Goal: Check status

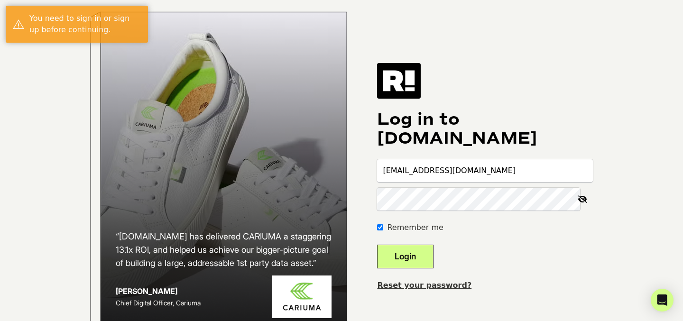
type input "[EMAIL_ADDRESS][DOMAIN_NAME]"
click at [419, 265] on button "Login" at bounding box center [405, 257] width 56 height 24
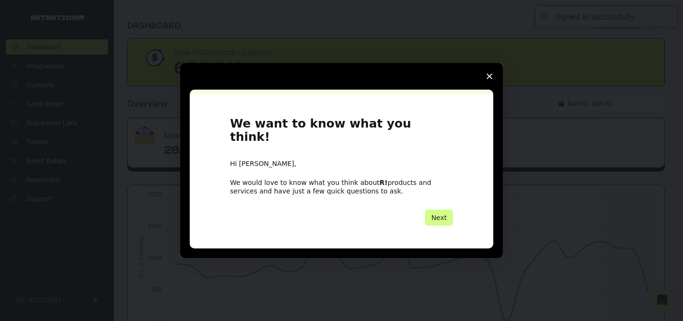
click at [487, 79] on icon "Close survey" at bounding box center [489, 76] width 6 height 6
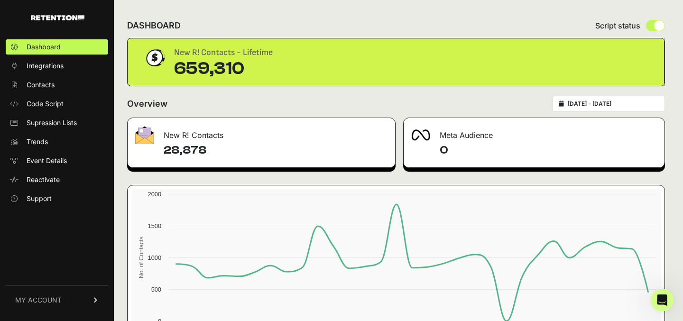
click at [614, 104] on input "2025-09-08 - 2025-10-08" at bounding box center [613, 104] width 91 height 8
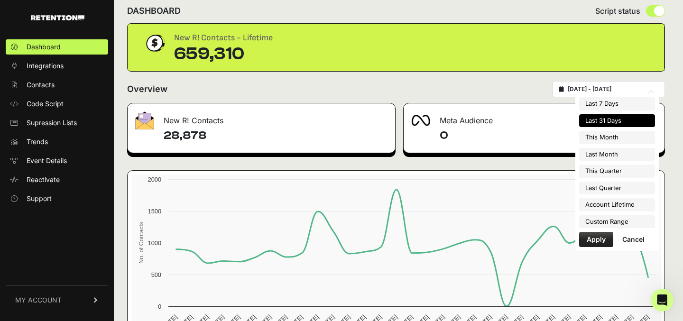
scroll to position [15, 0]
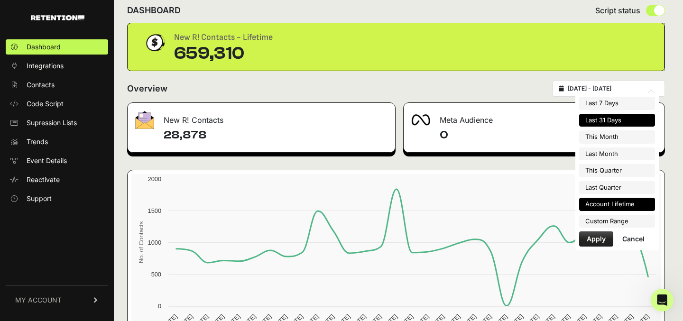
click at [618, 203] on li "Account Lifetime" at bounding box center [617, 204] width 76 height 13
type input "[DATE] - [DATE]"
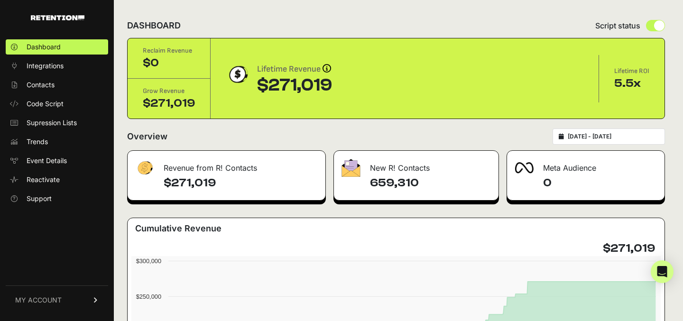
click at [648, 132] on div "2023-05-09 - 2025-10-08" at bounding box center [608, 136] width 112 height 16
drag, startPoint x: 423, startPoint y: 183, endPoint x: 371, endPoint y: 183, distance: 52.6
click at [371, 183] on h4 "659,310" at bounding box center [430, 182] width 120 height 15
copy h4 "659,310"
click at [652, 134] on input "2023-05-09 - 2025-10-08" at bounding box center [613, 137] width 91 height 8
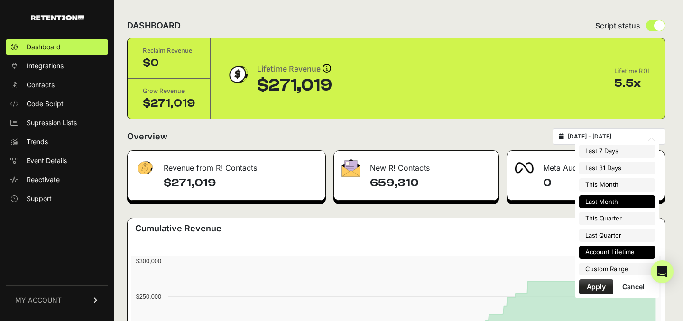
type input "2025-10-01"
type input "2025-10-31"
type input "2025-09-01"
type input "2025-09-30"
type input "2025-10-01"
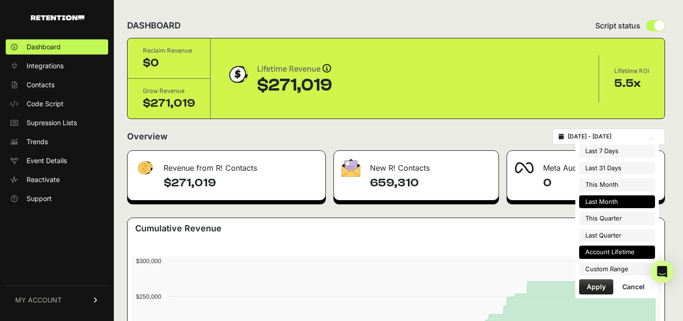
type input "2025-12-31"
type input "2025-07-01"
type input "2025-09-30"
type input "2023-05-09"
type input "2025-10-08"
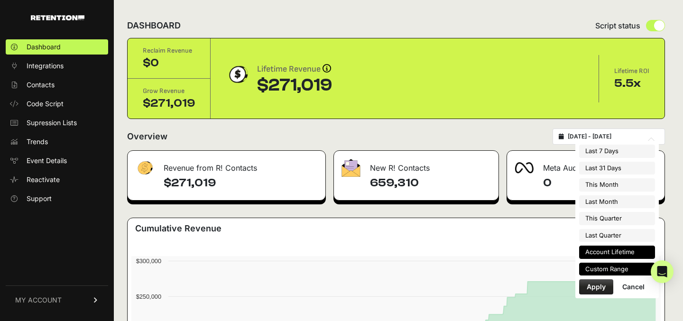
click at [609, 269] on li "Custom Range" at bounding box center [617, 269] width 76 height 13
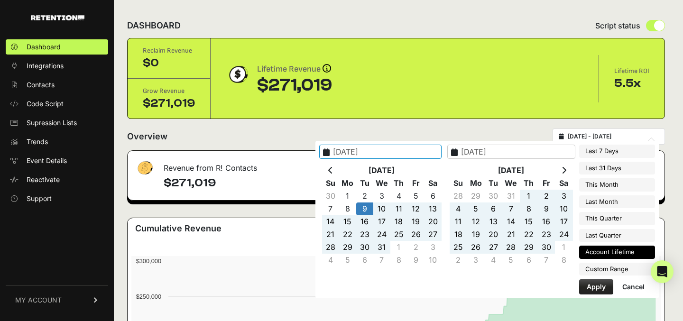
type input "2025-07-01"
type input "2025-09-30"
type input "2023-05-09"
type input "2025-10-08"
type input "2025-10-01"
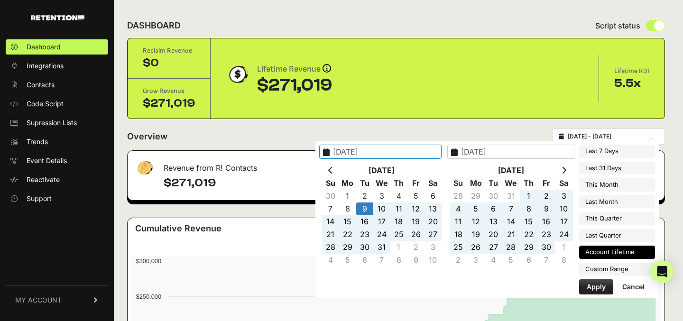
type input "2025-10-31"
type input "2023-05-09"
type input "2025-10-08"
click at [566, 172] on icon at bounding box center [563, 170] width 5 height 8
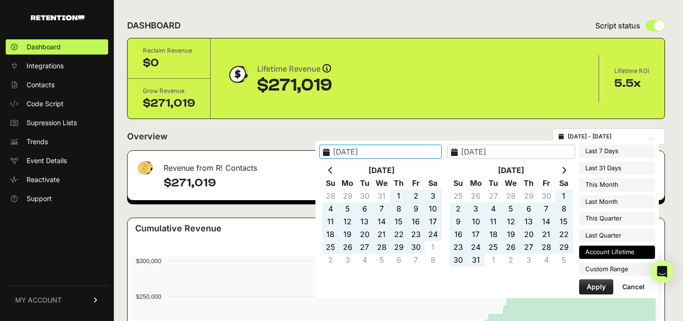
click at [566, 172] on icon at bounding box center [563, 170] width 5 height 8
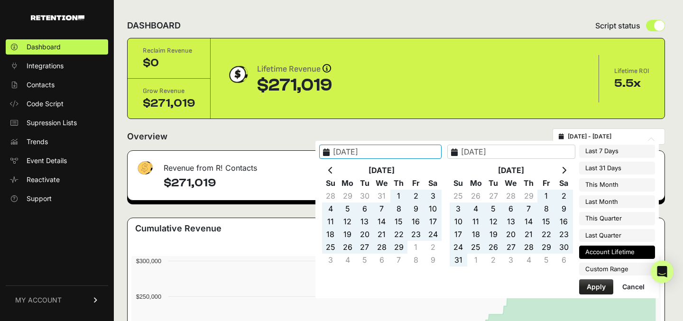
click at [566, 172] on icon at bounding box center [563, 170] width 5 height 8
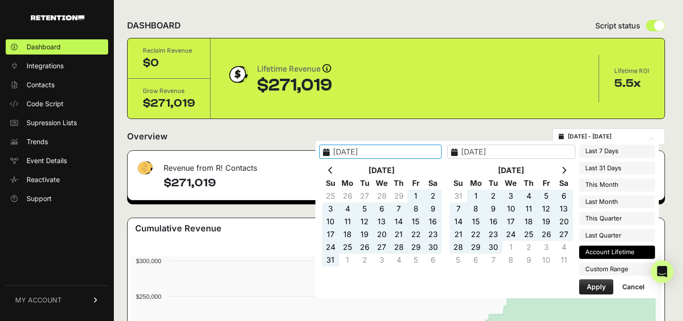
click at [566, 172] on icon at bounding box center [563, 170] width 5 height 8
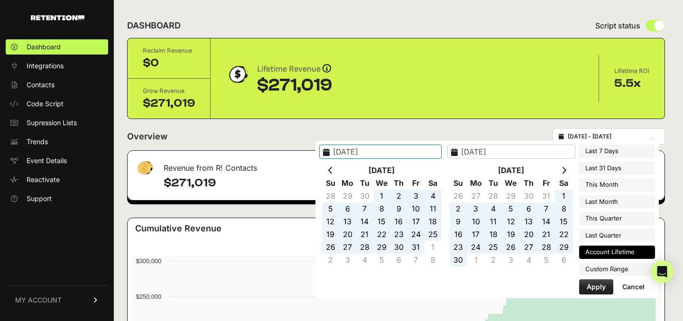
click at [566, 172] on icon at bounding box center [563, 170] width 5 height 8
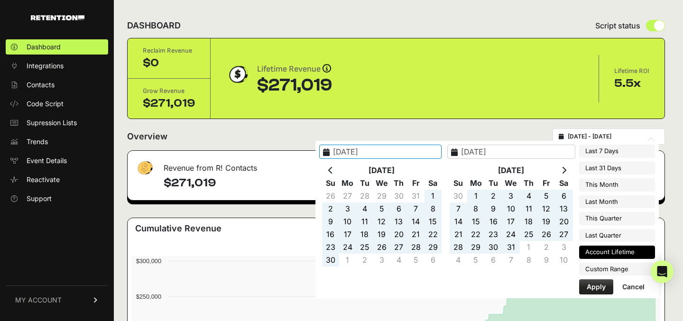
click at [566, 172] on icon at bounding box center [563, 170] width 5 height 8
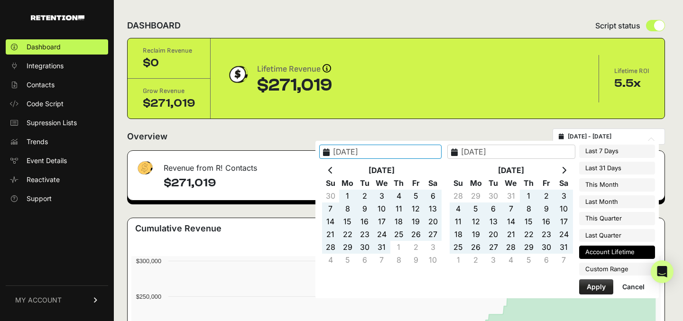
click at [566, 172] on icon at bounding box center [563, 170] width 5 height 8
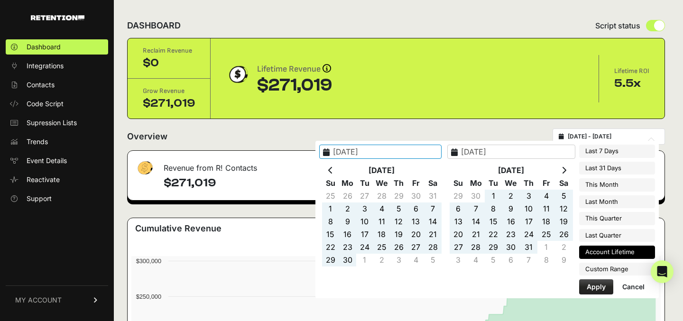
click at [566, 172] on icon at bounding box center [563, 170] width 5 height 8
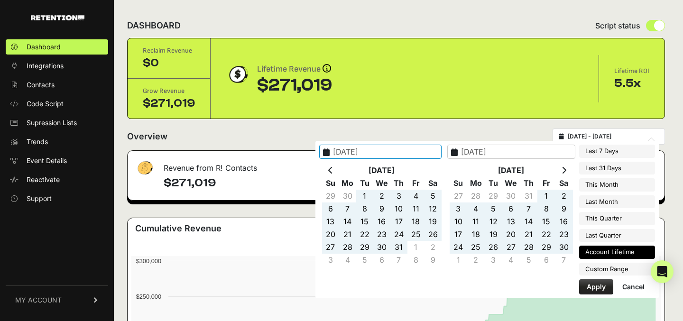
click at [566, 172] on icon at bounding box center [563, 170] width 5 height 8
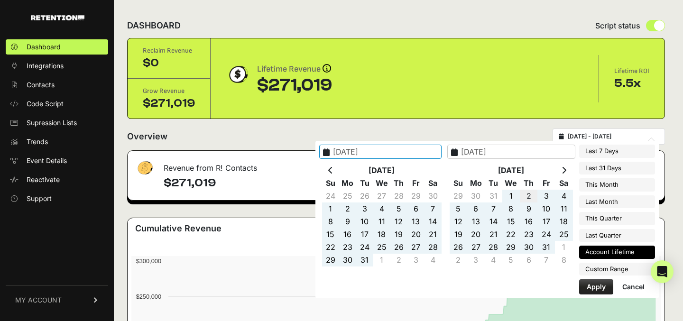
type input "[DATE]"
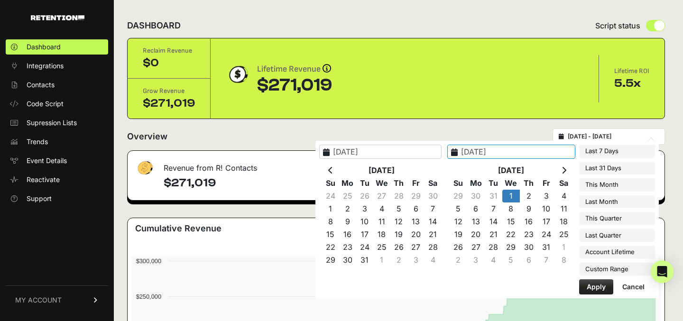
type input "[DATE]"
click at [507, 154] on input "[DATE]" at bounding box center [511, 152] width 128 height 14
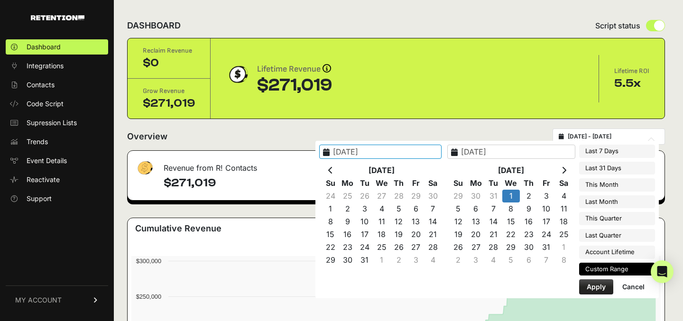
click at [566, 169] on icon at bounding box center [563, 170] width 5 height 8
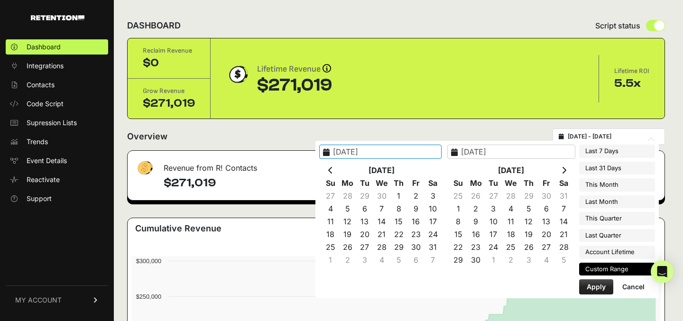
click at [566, 169] on icon at bounding box center [563, 170] width 5 height 8
click at [566, 168] on icon at bounding box center [563, 170] width 5 height 8
type input "2025-10-08"
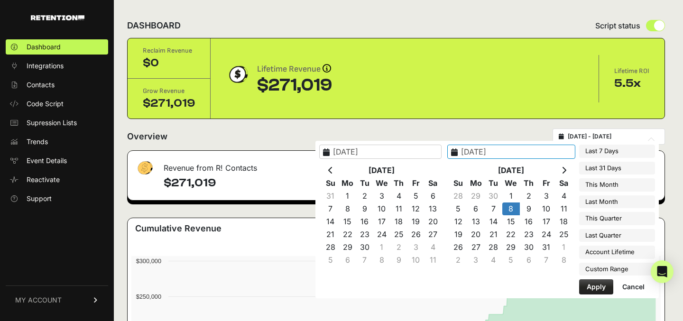
click at [579, 277] on div "Last 7 Days Last 31 Days This Month Last Month This Quarter Last Quarter Accoun…" at bounding box center [617, 220] width 76 height 150
type input "2025-10-04"
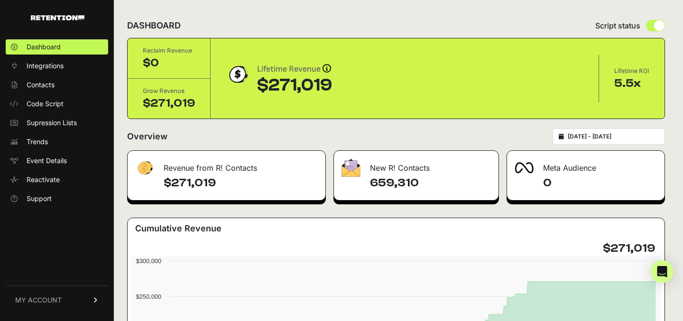
click at [536, 133] on div "Overview 2023-05-09 - 2025-10-08" at bounding box center [396, 136] width 538 height 16
type input "[DATE]"
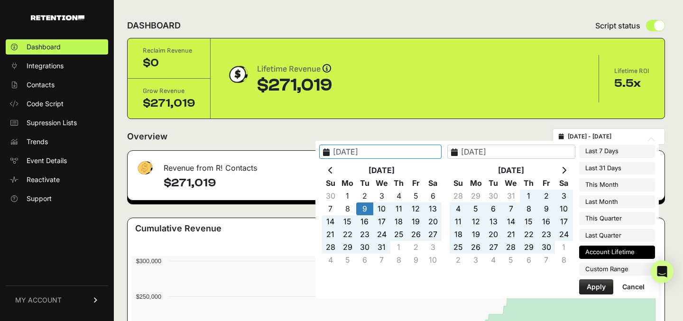
click at [643, 138] on input "2023-05-09 - 2025-10-08" at bounding box center [613, 137] width 91 height 8
type input "[DATE]"
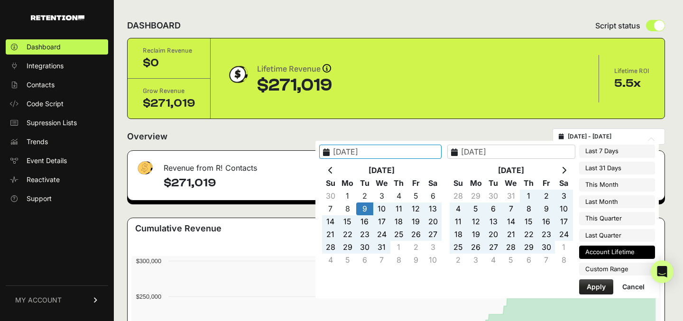
type input "[DATE]"
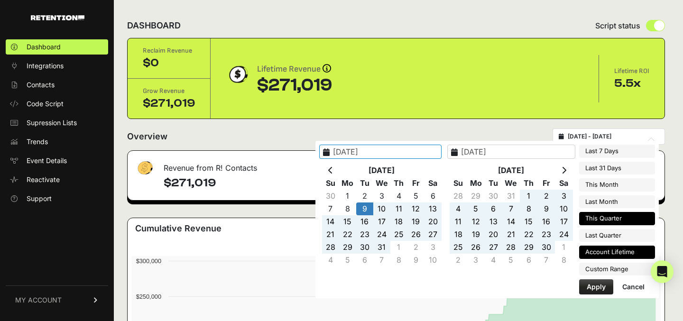
type input "[DATE]"
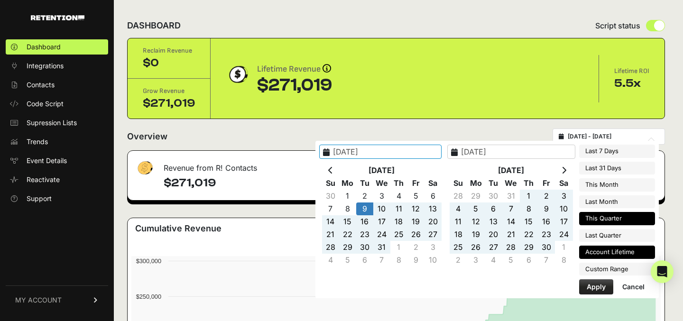
type input "[DATE]"
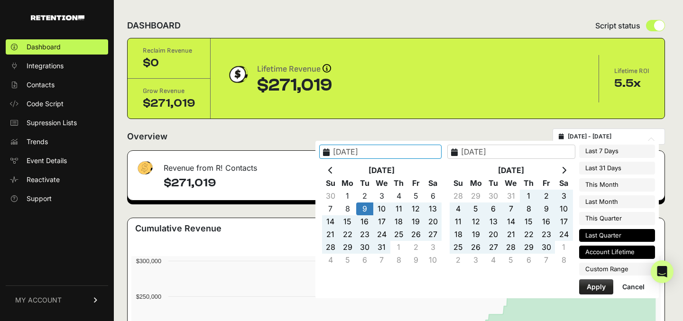
type input "[DATE]"
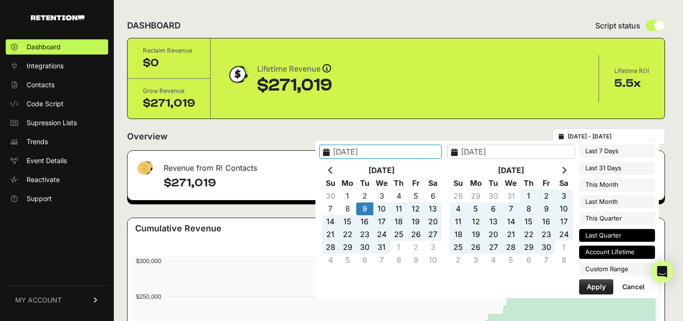
type input "[DATE]"
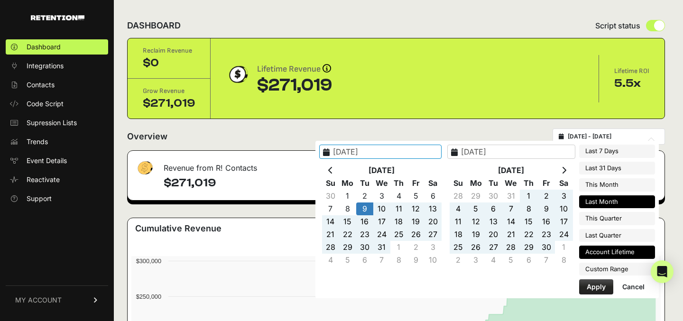
type input "[DATE]"
type input "2025-10-31"
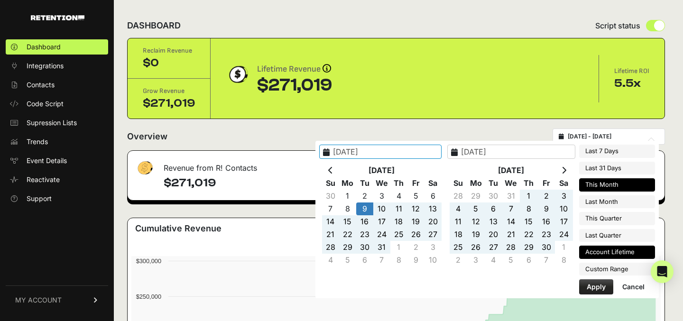
click at [604, 181] on li "This Month" at bounding box center [617, 184] width 76 height 13
type input "2025-10-01 - 2025-10-31"
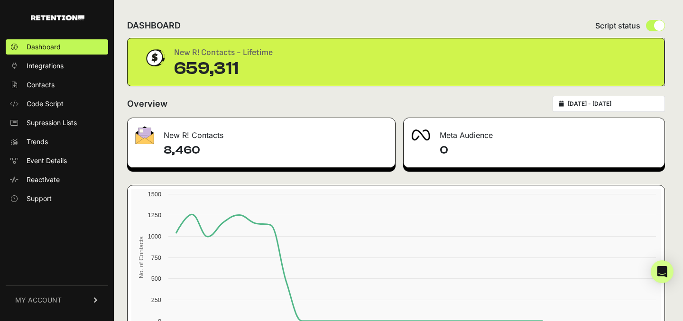
click at [600, 107] on input "2025-10-01 - 2025-10-31" at bounding box center [613, 104] width 91 height 8
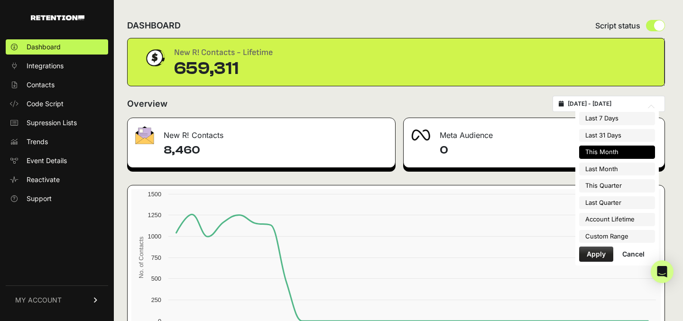
click at [589, 103] on input "2025-10-01 - 2025-10-31" at bounding box center [613, 104] width 91 height 8
click at [596, 105] on input "2025-10-01 - 2025-10-31" at bounding box center [613, 104] width 91 height 8
type input "[DATE] - [DATE]"
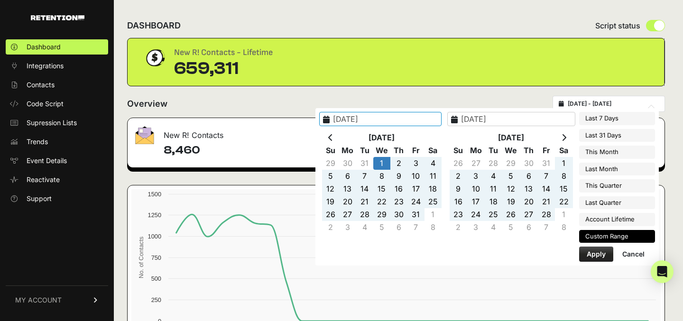
type input "[DATE]"
type input "[DATE] - [DATE]"
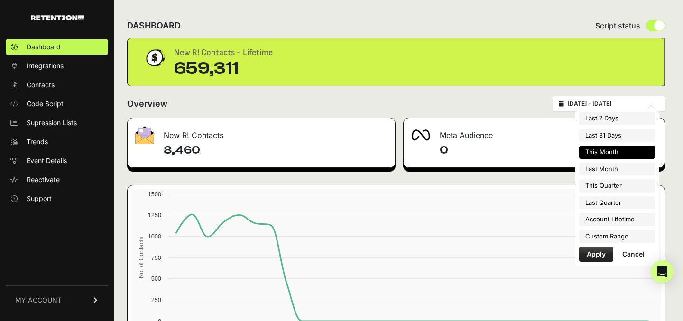
click at [595, 103] on input "[DATE] - [DATE]" at bounding box center [613, 104] width 91 height 8
click at [597, 104] on input "[DATE] - [DATE]" at bounding box center [613, 104] width 91 height 8
type input "[DATE] - [DATE]"
type input "[DATE]"
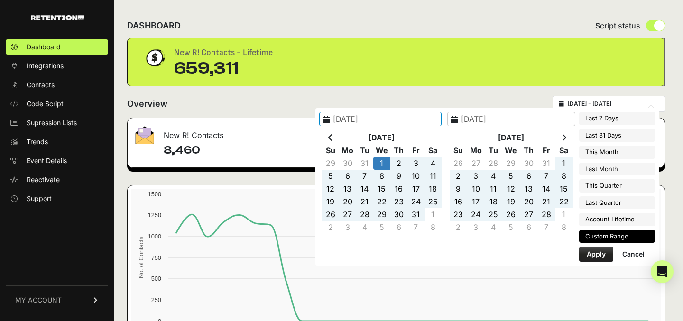
type input "[DATE] - [DATE]"
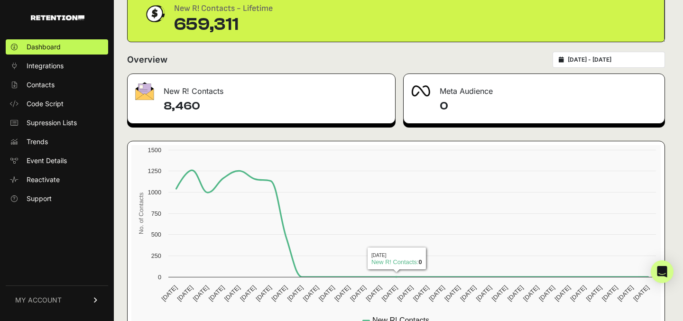
scroll to position [41, 0]
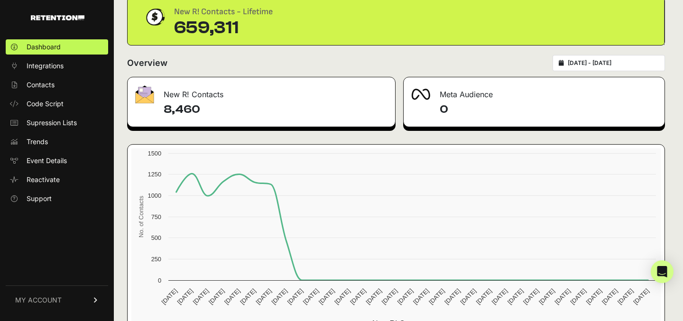
click at [588, 58] on div "[DATE] - [DATE]" at bounding box center [608, 63] width 112 height 16
type input "[DATE]"
click at [589, 63] on input "[DATE] - [DATE]" at bounding box center [613, 63] width 91 height 8
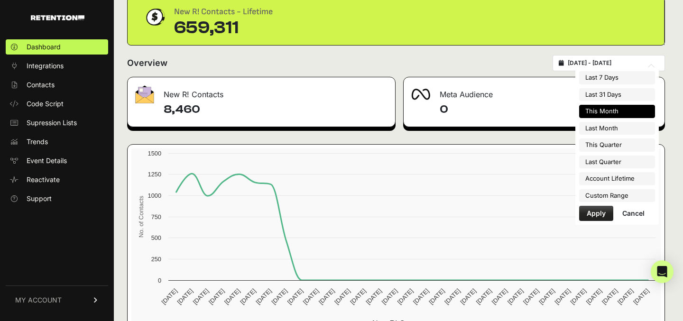
type input "[DATE]"
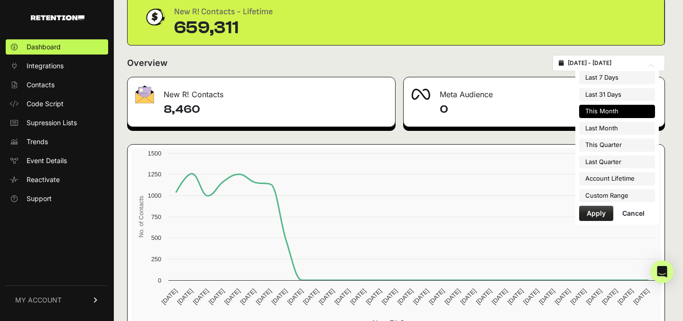
type input "[DATE]"
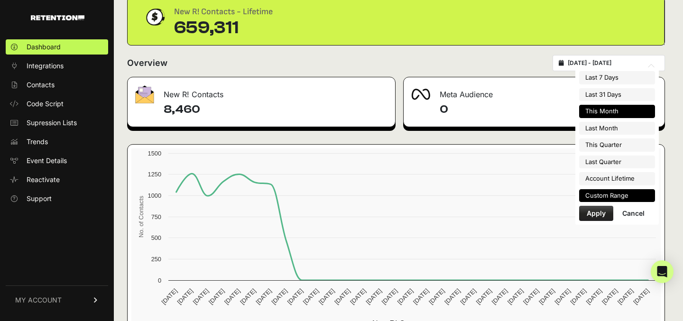
type input "[DATE]"
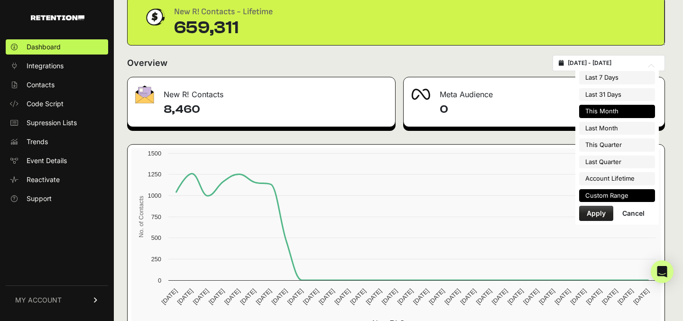
type input "2025-10-31"
click at [605, 192] on li "Custom Range" at bounding box center [617, 195] width 76 height 13
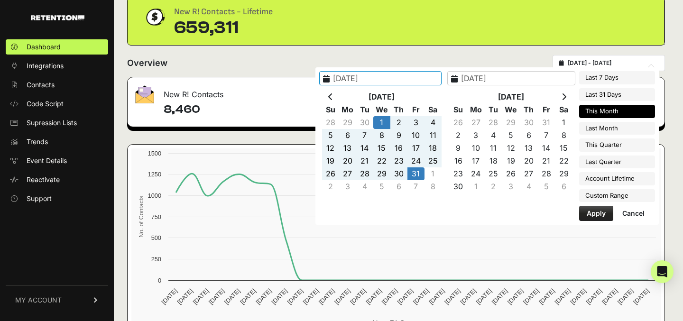
type input "[DATE]"
type input "2025-11-08"
type input "2025-10-31"
click at [330, 97] on icon at bounding box center [330, 97] width 5 height 8
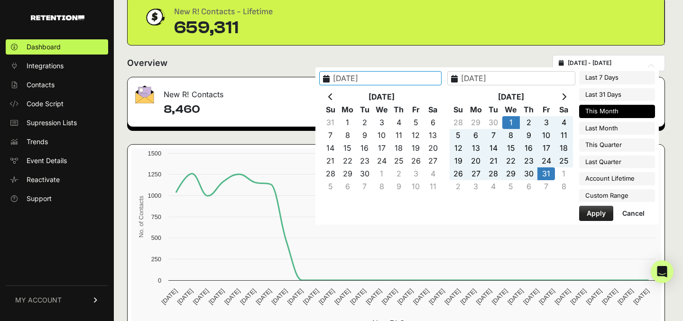
click at [330, 97] on icon at bounding box center [330, 97] width 5 height 8
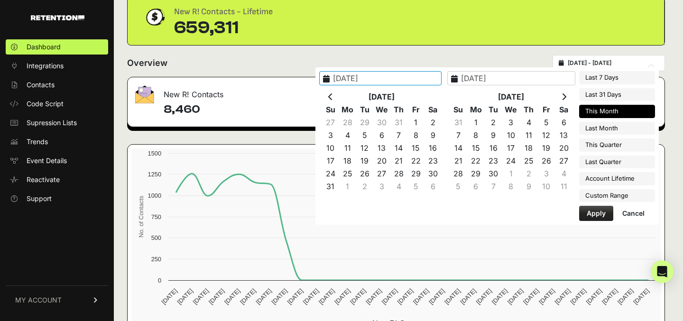
click at [330, 97] on icon at bounding box center [330, 97] width 5 height 8
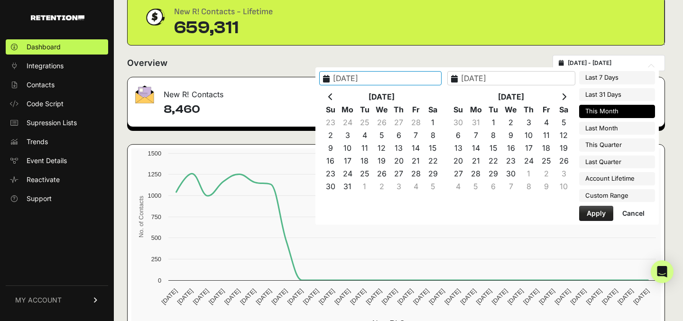
click at [330, 97] on icon at bounding box center [330, 97] width 5 height 8
type input "[DATE]"
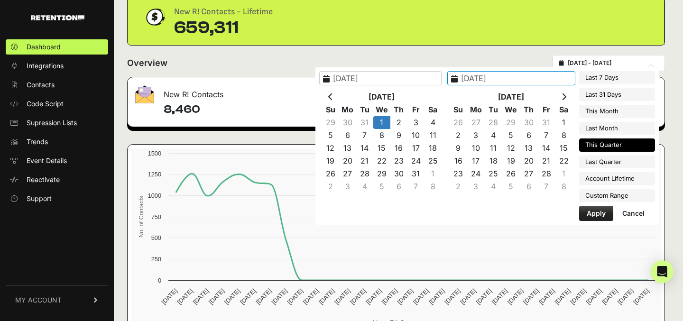
type input "2025-02-08"
type input "[DATE]"
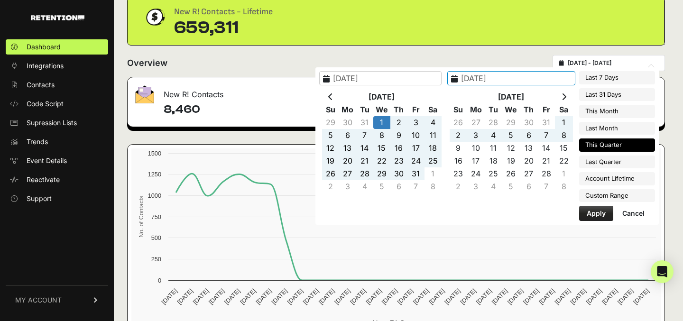
type input "2025-07-01"
type input "2025-09-30"
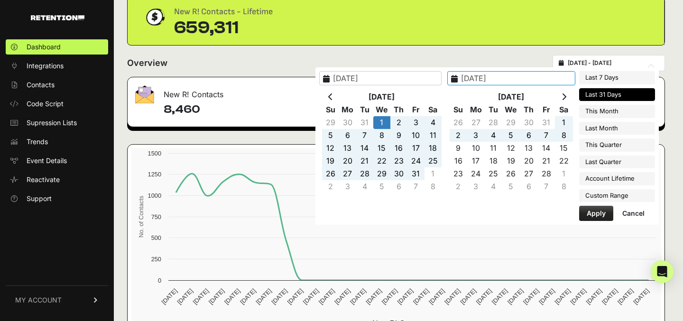
type input "2025-09-08"
type input "2025-10-08"
type input "2025-01-01"
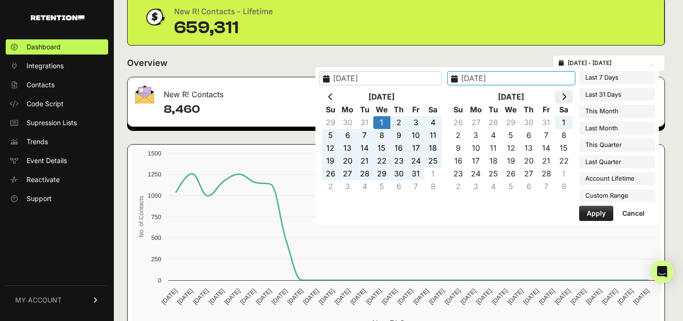
click at [562, 96] on icon at bounding box center [563, 97] width 5 height 8
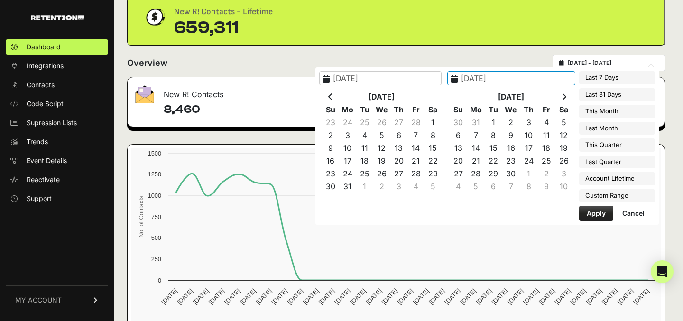
click at [562, 96] on icon at bounding box center [563, 97] width 5 height 8
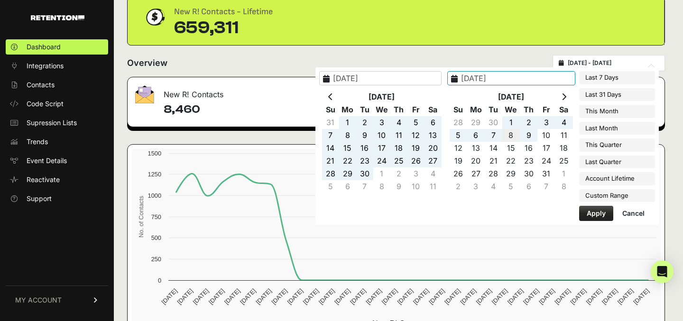
type input "2025-10-08"
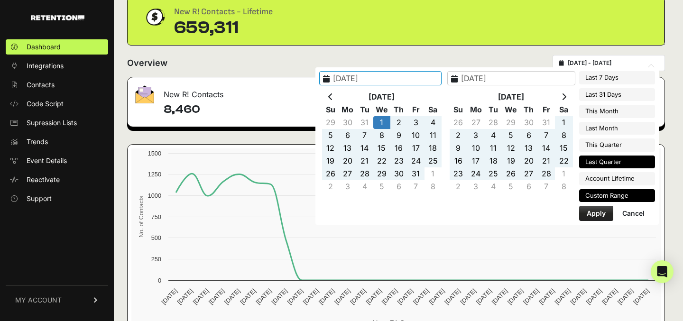
type input "2025-07-01"
type input "2025-09-30"
type input "2025-01-01"
type input "2025-10-08"
click at [594, 214] on button "Apply" at bounding box center [596, 213] width 34 height 15
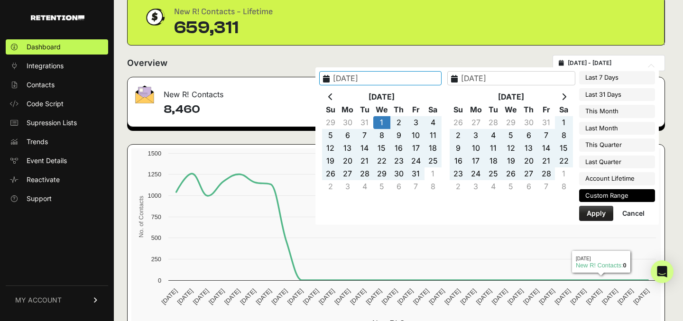
type input "[DATE] - [DATE]"
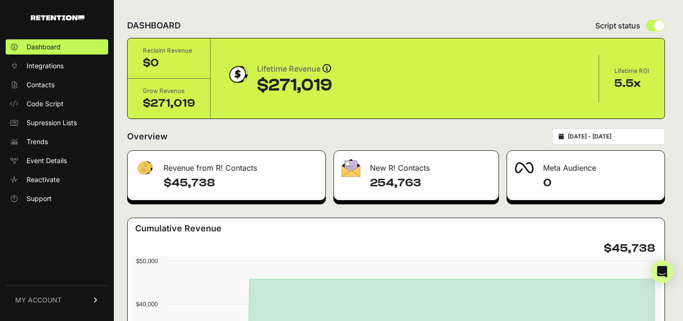
drag, startPoint x: 430, startPoint y: 184, endPoint x: 372, endPoint y: 184, distance: 57.4
click at [372, 184] on h4 "254,763" at bounding box center [430, 182] width 120 height 15
copy h4 "254,763"
type input "[DATE]"
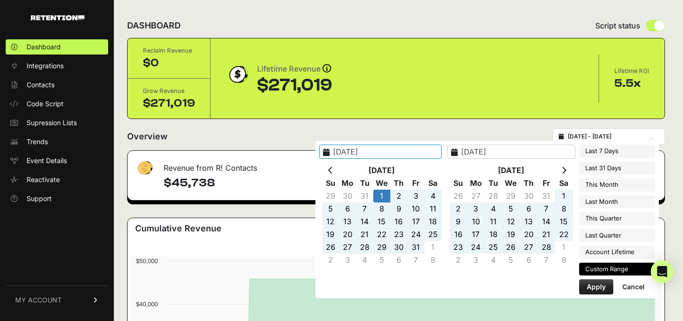
click at [593, 134] on input "[DATE] - [DATE]" at bounding box center [613, 137] width 91 height 8
type input "[DATE]"
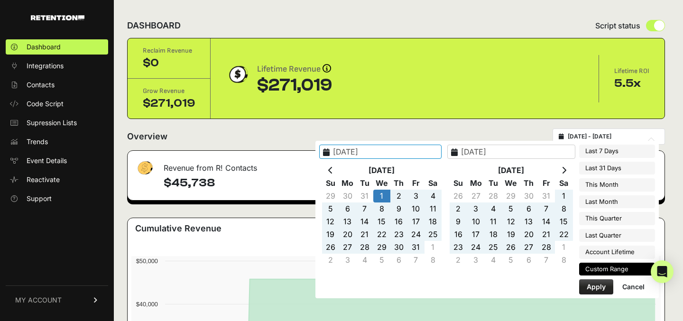
type input "[DATE]"
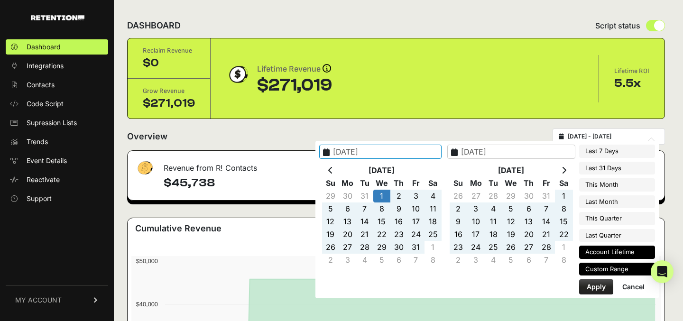
type input "[DATE]"
click at [609, 247] on li "Account Lifetime" at bounding box center [617, 252] width 76 height 13
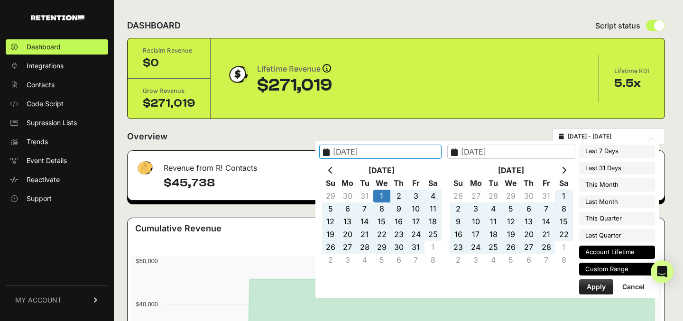
type input "2023-05-09 - 2025-10-08"
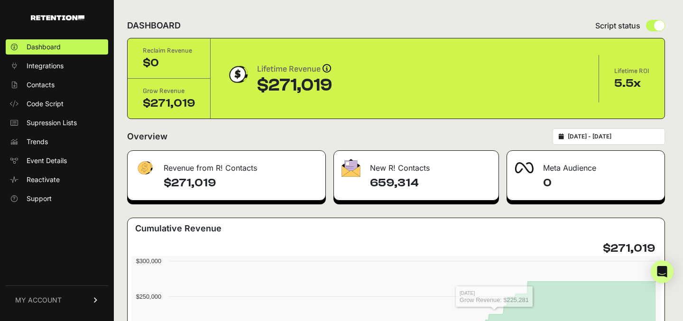
type input "[DATE]"
click at [633, 137] on input "[DATE] - [DATE]" at bounding box center [613, 137] width 91 height 8
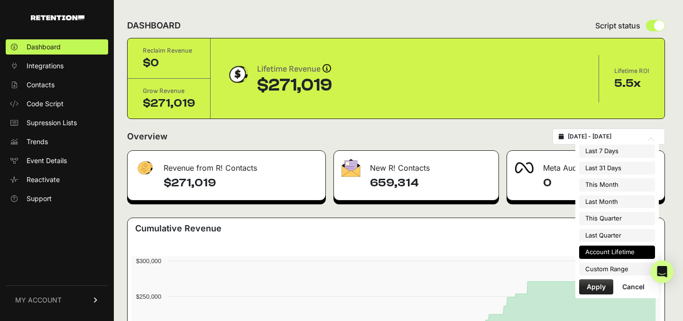
type input "[DATE]"
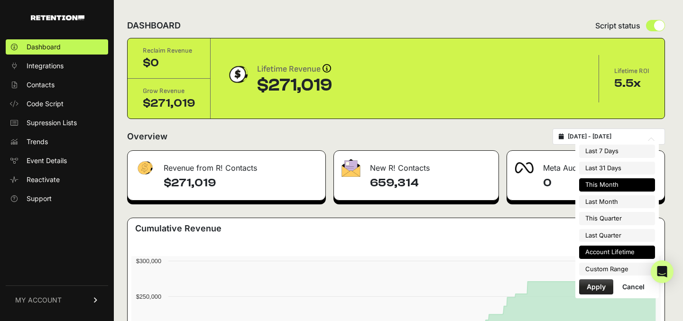
type input "[DATE]"
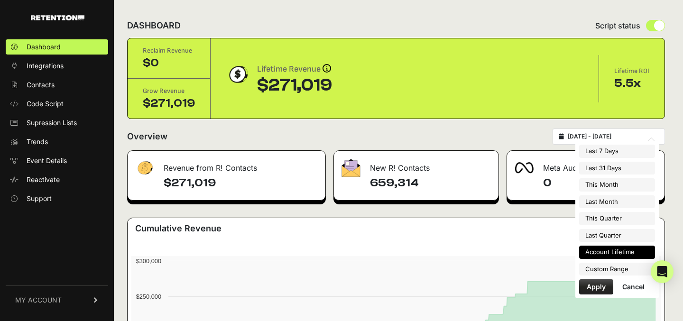
type input "[DATE]"
type input "2023-05-09"
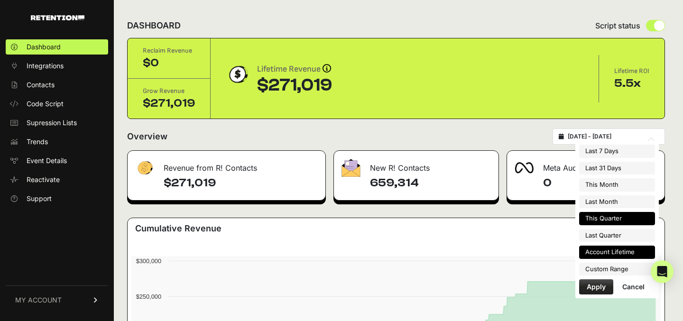
type input "2025-10-08"
type input "2025-10-01"
type input "2025-12-31"
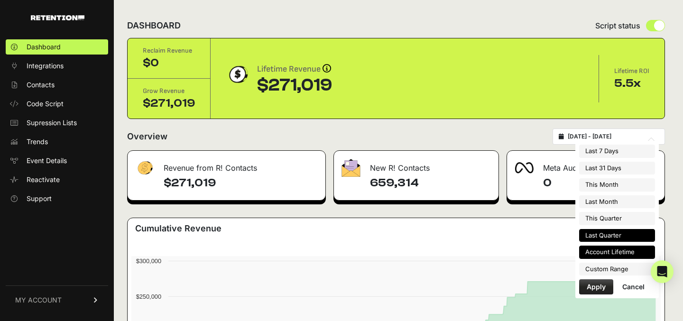
type input "2023-05-09"
type input "2025-10-08"
type input "2025-07-01"
type input "2025-09-30"
type input "2023-05-09"
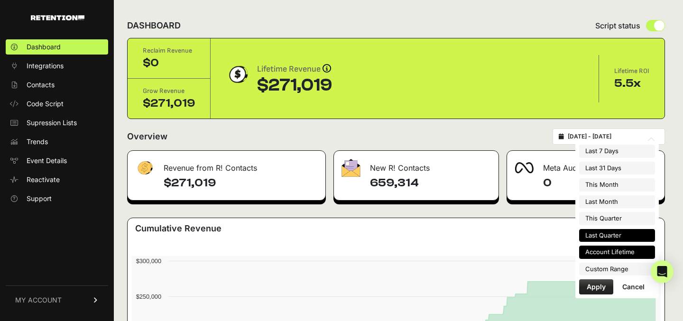
type input "2025-10-08"
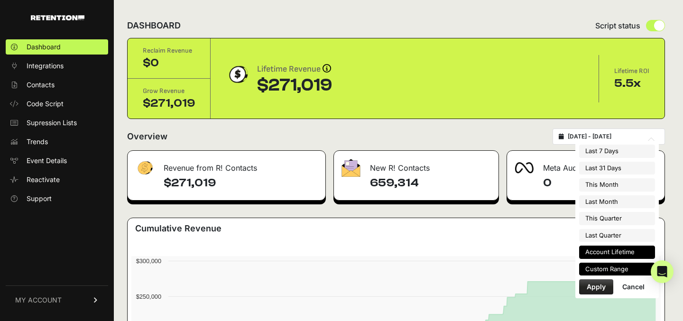
click at [610, 269] on li "Custom Range" at bounding box center [617, 269] width 76 height 13
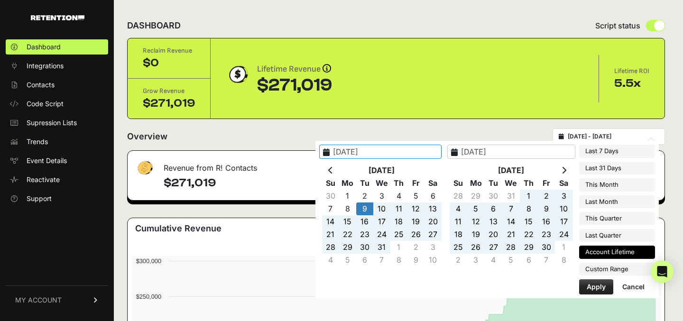
type input "2025-07-01"
type input "2025-09-30"
type input "2023-05-09"
type input "2025-10-08"
type input "2025-10-01"
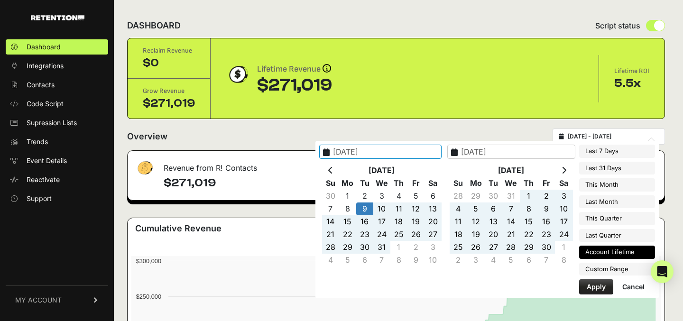
type input "2025-10-31"
type input "2023-05-09"
type input "2025-10-08"
click at [332, 171] on icon at bounding box center [330, 170] width 5 height 8
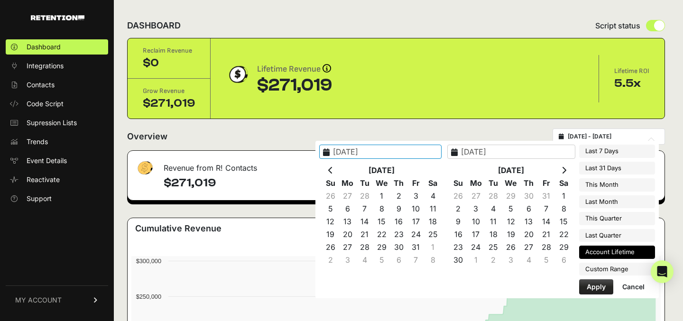
click at [332, 171] on icon at bounding box center [330, 170] width 5 height 8
click at [566, 168] on icon at bounding box center [563, 170] width 5 height 8
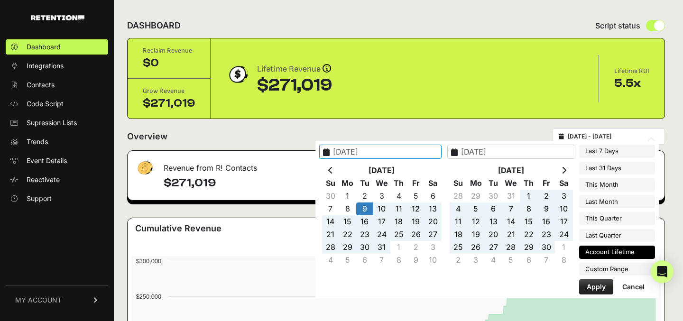
click at [566, 168] on icon at bounding box center [563, 170] width 5 height 8
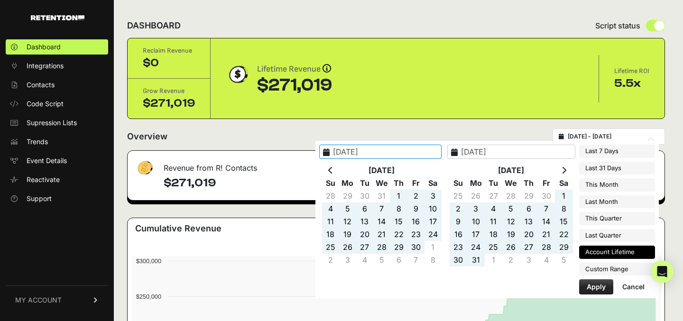
click at [566, 168] on icon at bounding box center [563, 170] width 5 height 8
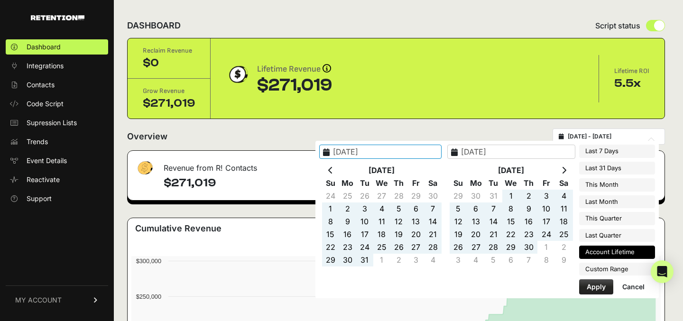
click at [566, 168] on icon at bounding box center [563, 170] width 5 height 8
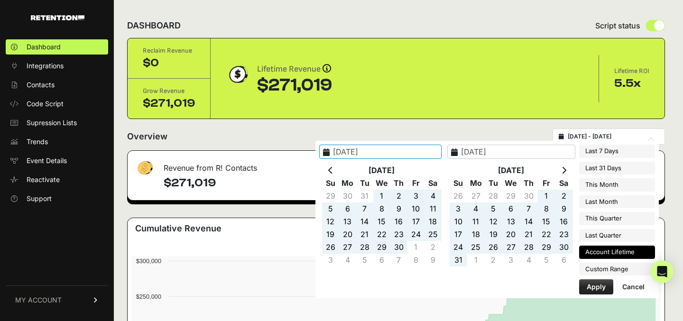
click at [566, 168] on icon at bounding box center [563, 170] width 5 height 8
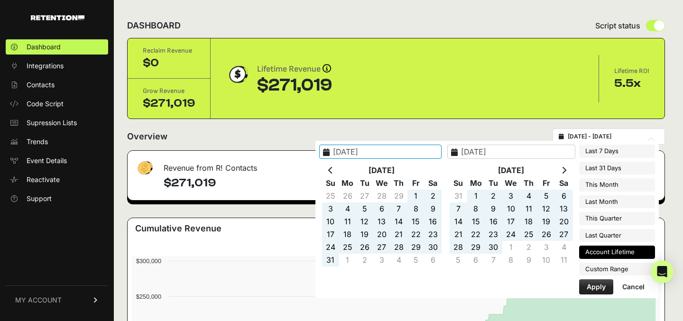
click at [566, 168] on icon at bounding box center [563, 170] width 5 height 8
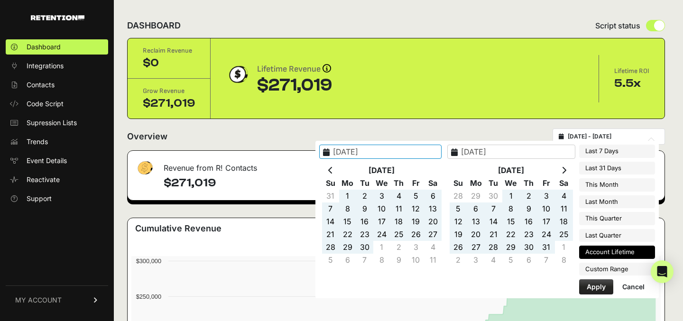
click at [566, 168] on icon at bounding box center [563, 170] width 5 height 8
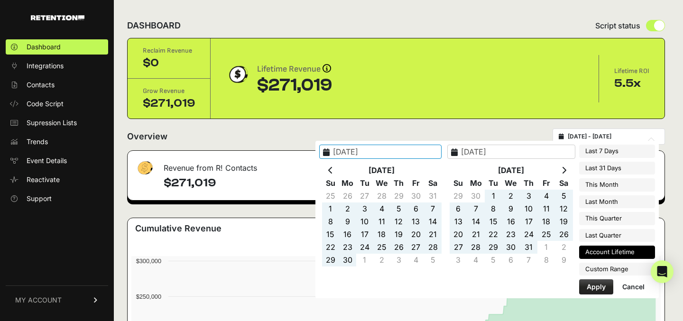
click at [566, 168] on icon at bounding box center [563, 170] width 5 height 8
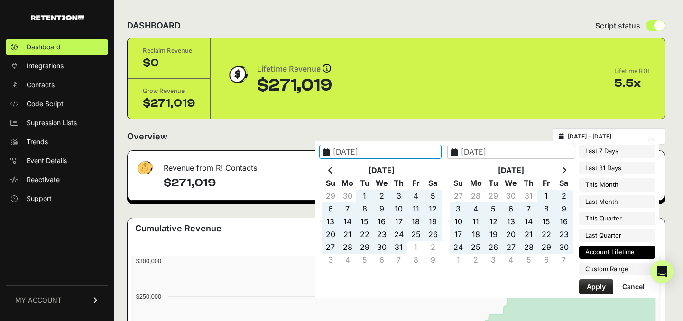
click at [566, 168] on icon at bounding box center [563, 170] width 5 height 8
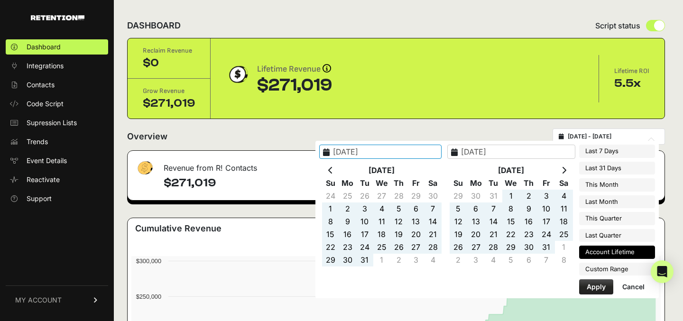
click at [566, 168] on icon at bounding box center [563, 170] width 5 height 8
type input "2025-01-01"
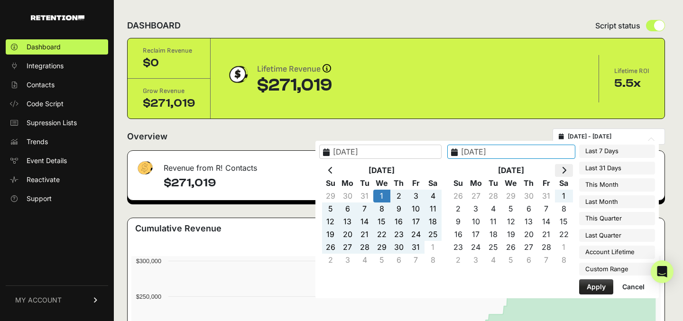
click at [563, 172] on icon at bounding box center [563, 170] width 5 height 8
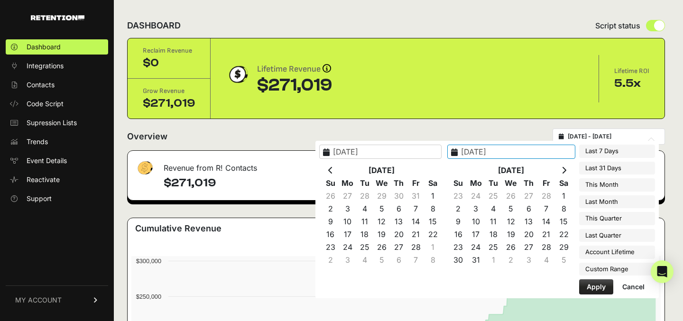
click at [563, 172] on icon at bounding box center [563, 170] width 5 height 8
click at [567, 171] on th at bounding box center [564, 170] width 18 height 13
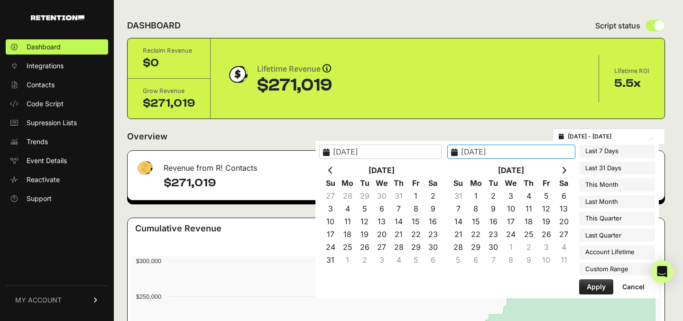
click at [567, 171] on th at bounding box center [564, 170] width 18 height 13
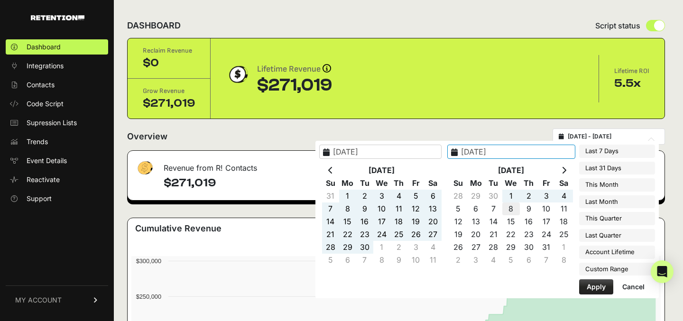
type input "2025-10-08"
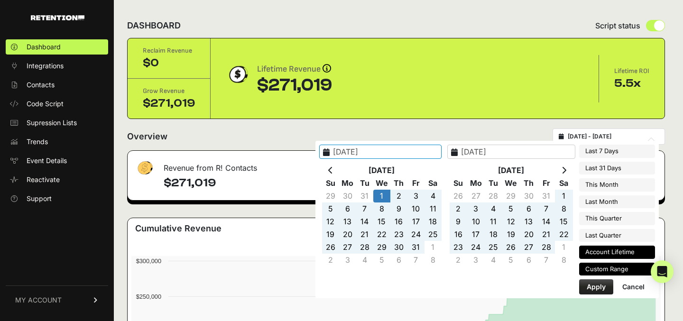
type input "2025-01-01"
click at [598, 282] on button "Apply" at bounding box center [596, 286] width 34 height 15
type input "[DATE] - [DATE]"
